Goal: Task Accomplishment & Management: Complete application form

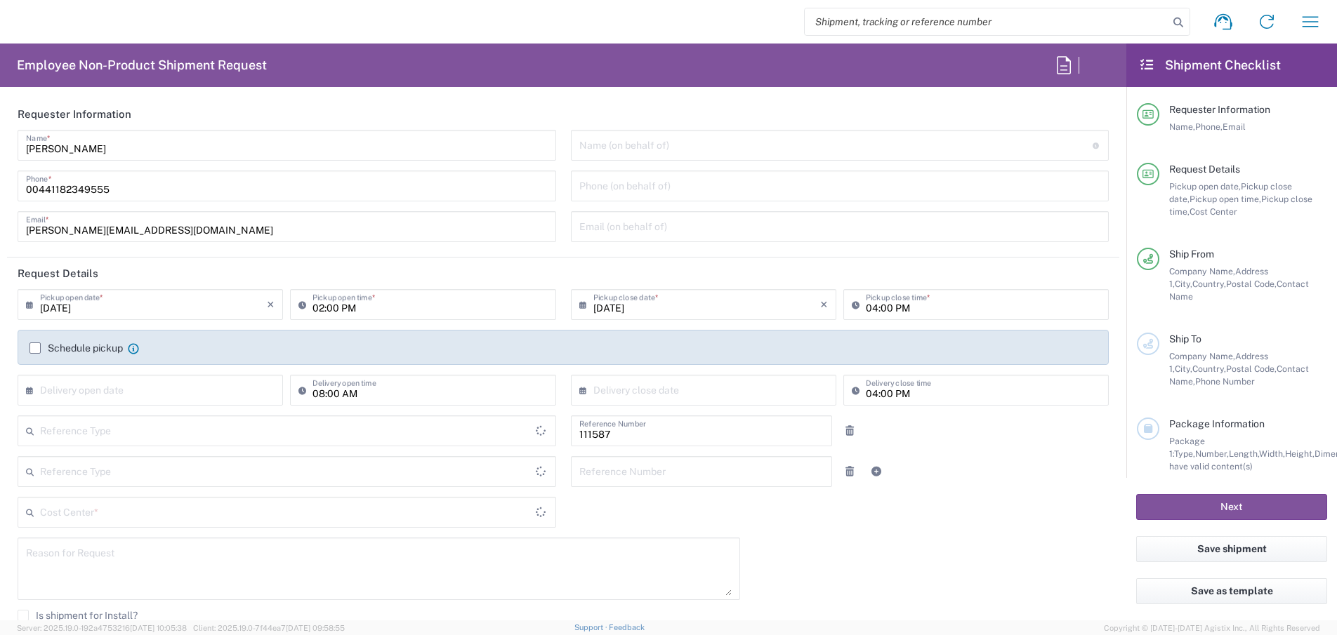
type input "Department"
type input "Delivered at Place"
type input "United Kingdom"
type input "GB02, CIO, IT, ESS18 111587"
type input "England"
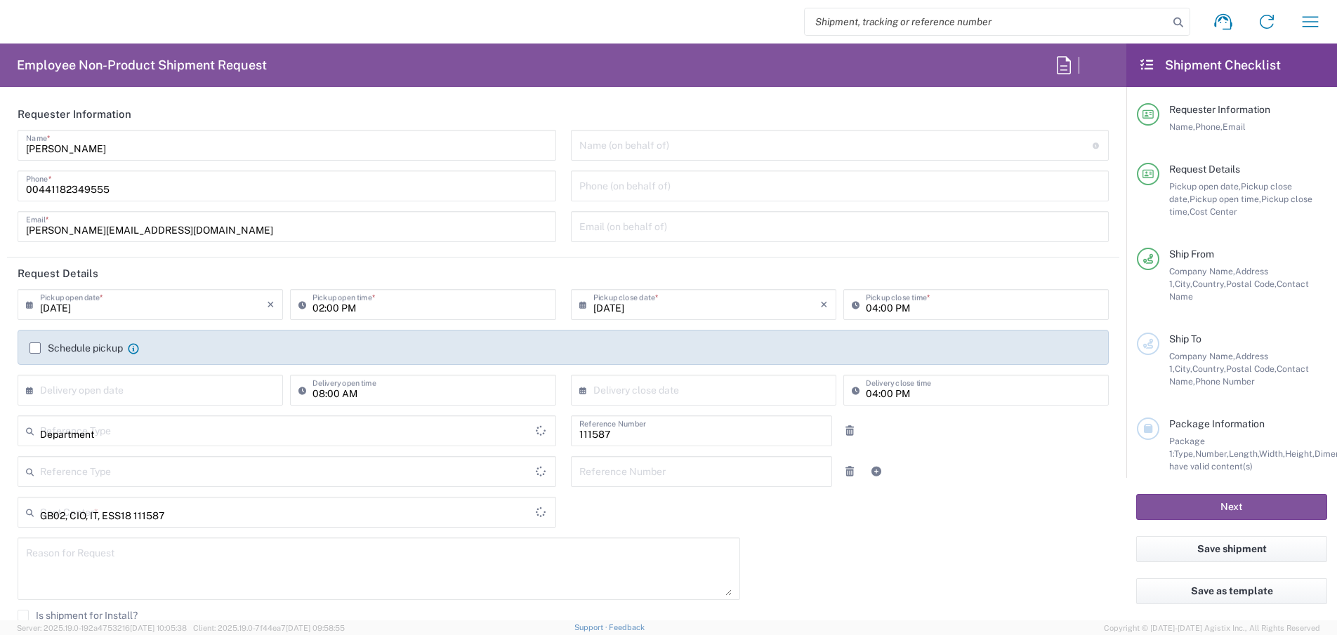
type input "United Kingdom"
type input "Theale GB33"
